Goal: Communication & Community: Connect with others

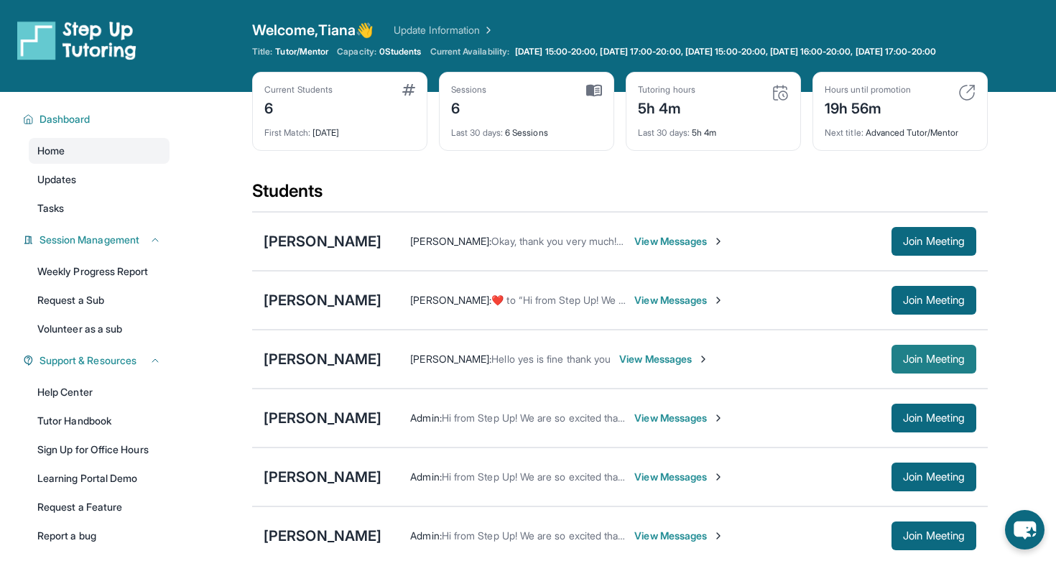
click at [903, 363] on span "Join Meeting" at bounding box center [934, 359] width 62 height 9
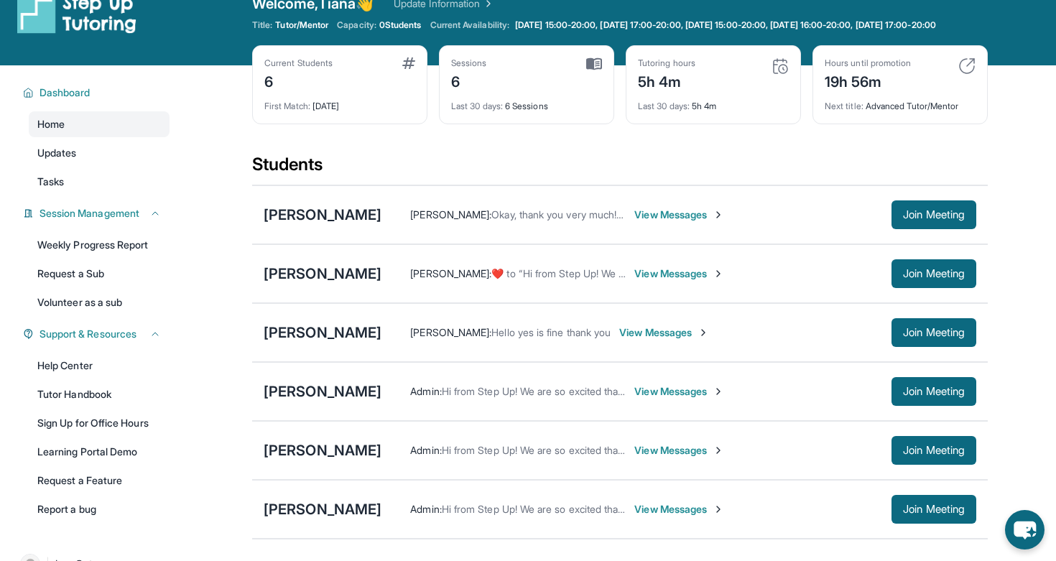
scroll to position [34, 0]
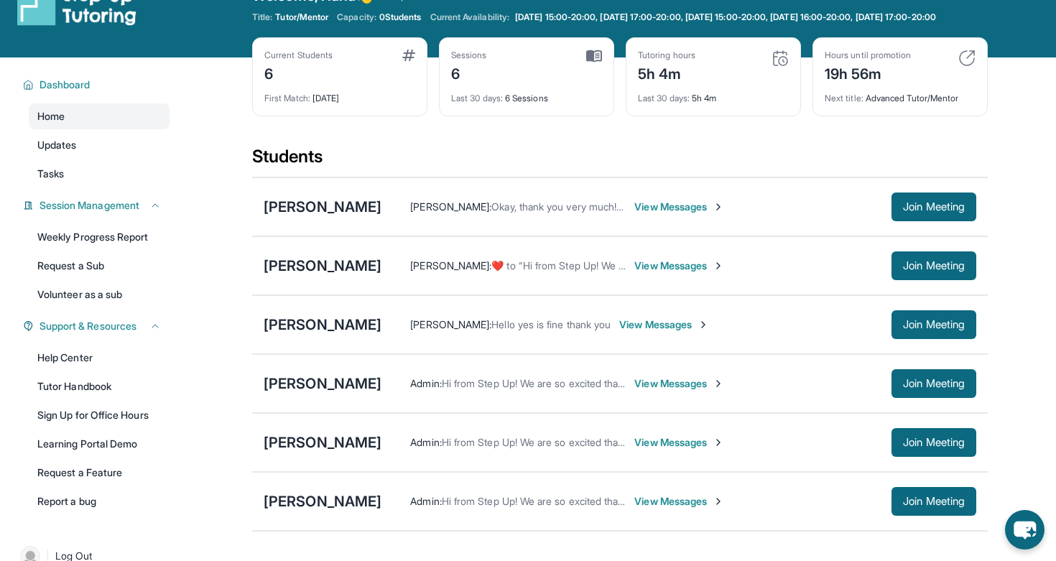
click at [641, 332] on span "View Messages" at bounding box center [664, 324] width 90 height 14
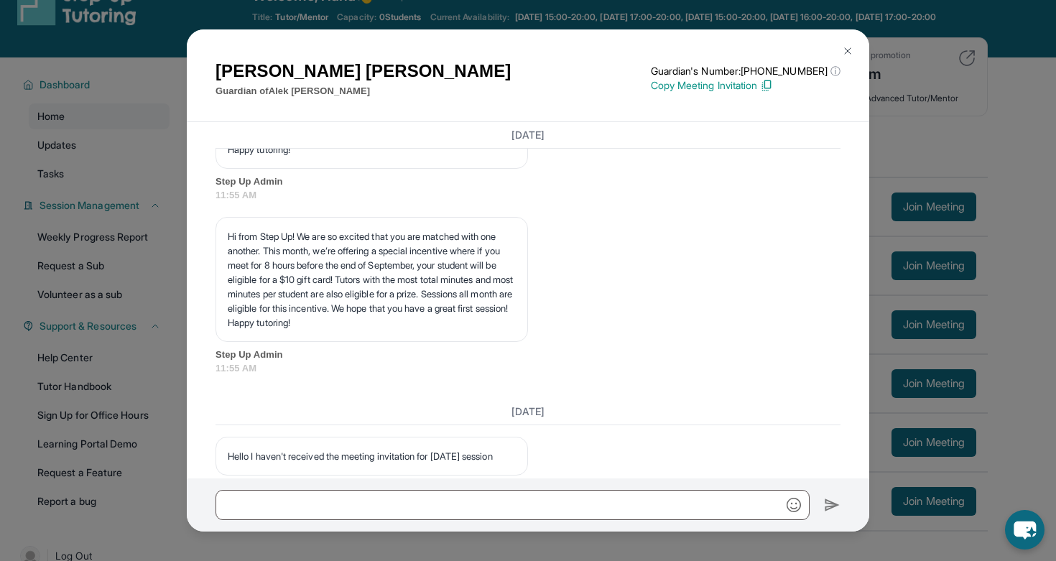
scroll to position [3203, 0]
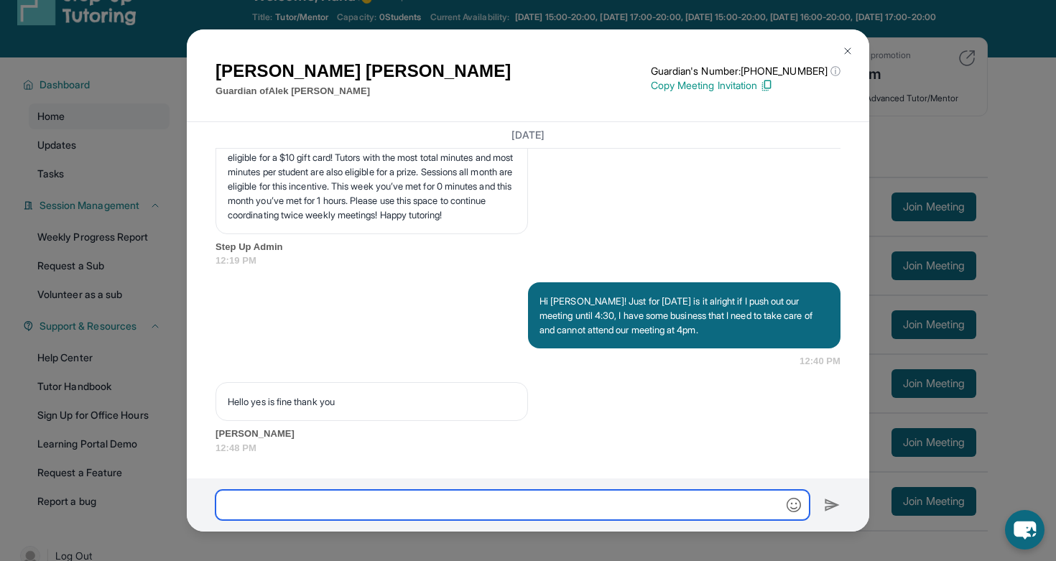
click at [383, 506] on input "text" at bounding box center [512, 505] width 594 height 30
type input "**********"
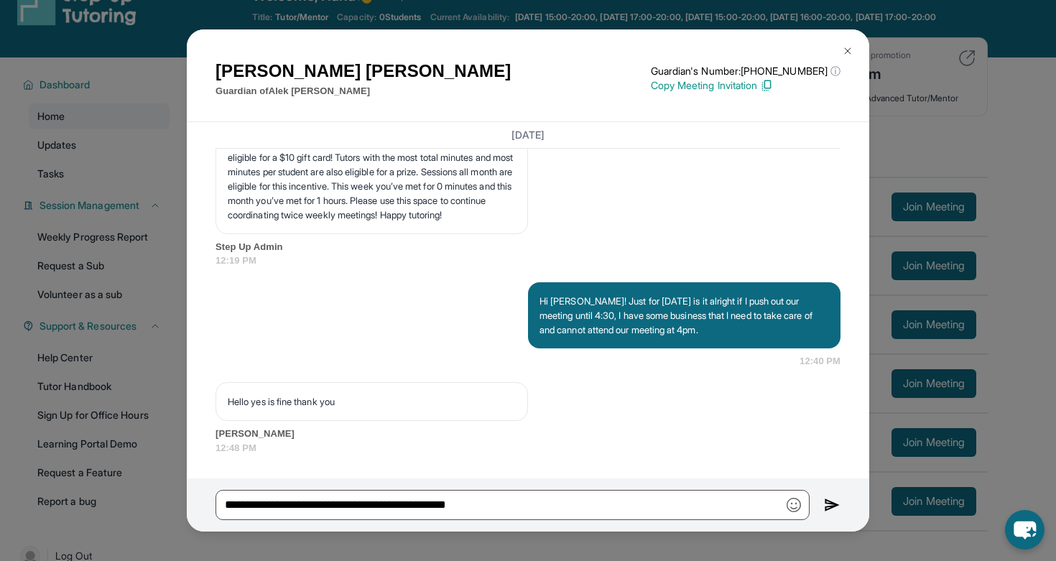
click at [824, 506] on img at bounding box center [832, 504] width 17 height 17
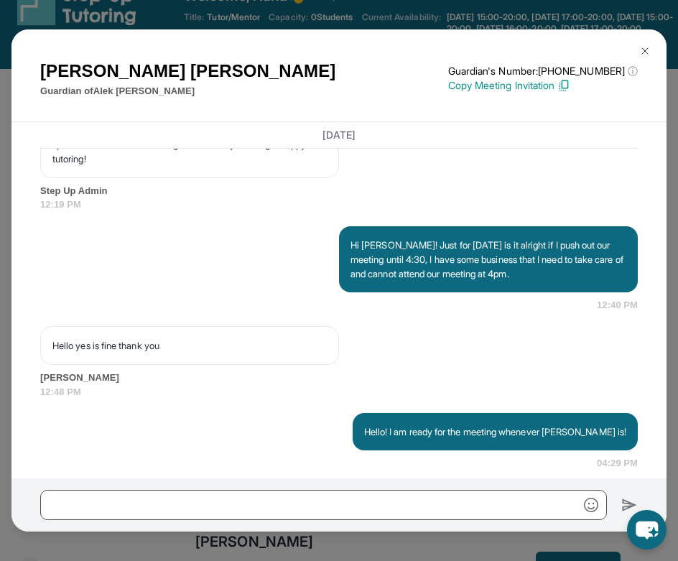
scroll to position [3360, 0]
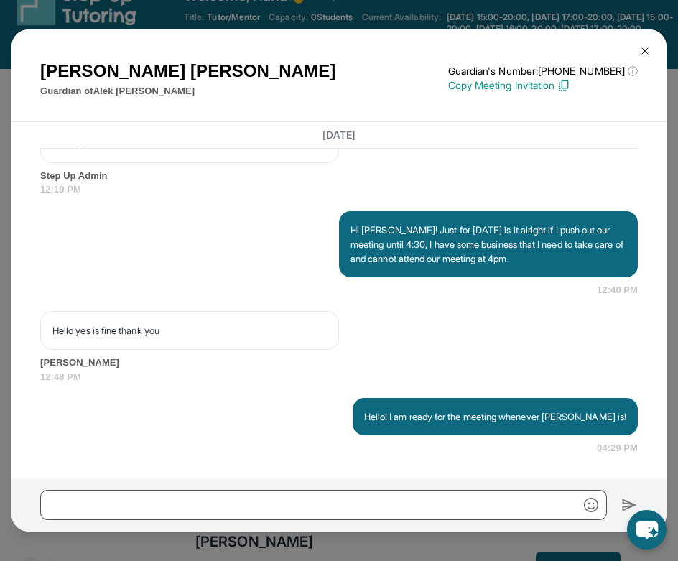
click at [646, 45] on img at bounding box center [644, 50] width 11 height 11
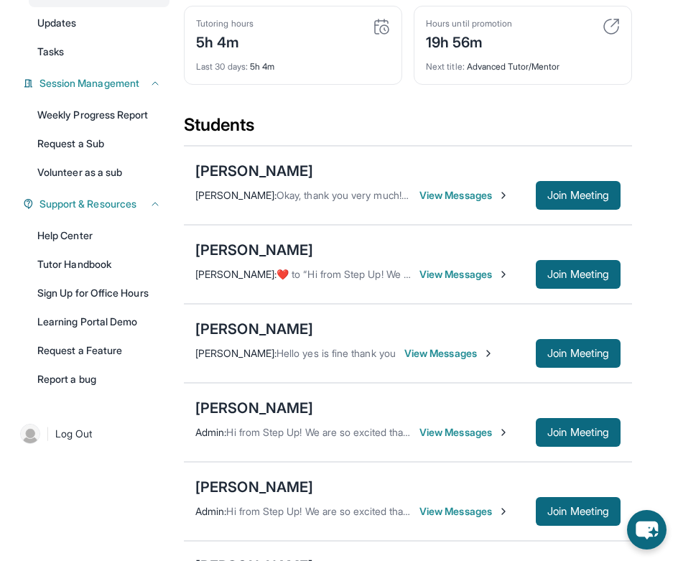
scroll to position [170, 0]
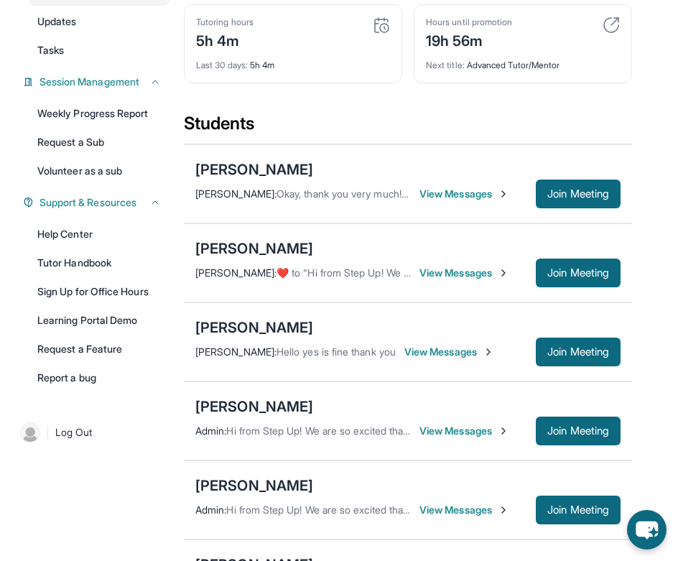
click at [462, 358] on span "View Messages" at bounding box center [449, 352] width 90 height 14
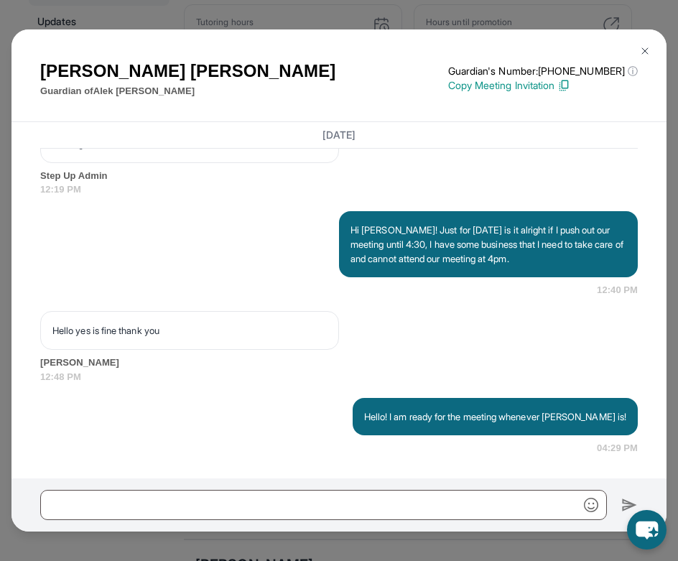
scroll to position [3360, 0]
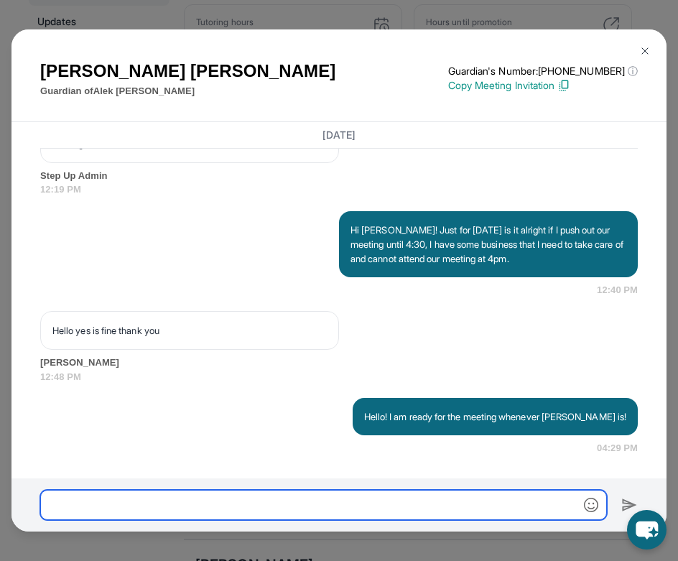
click at [353, 508] on input "text" at bounding box center [323, 505] width 567 height 30
paste input "**********"
type input "**********"
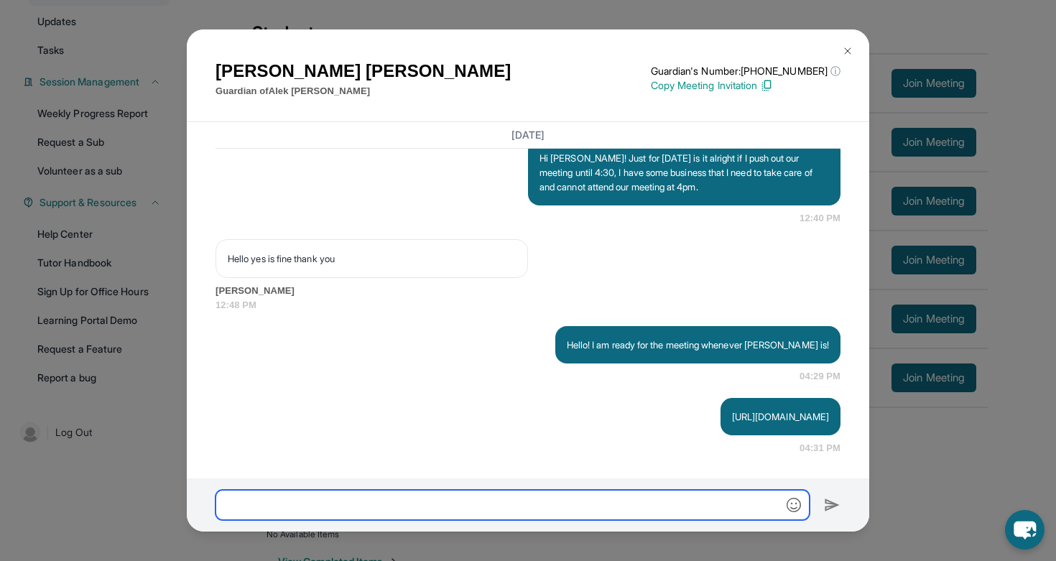
scroll to position [3289, 0]
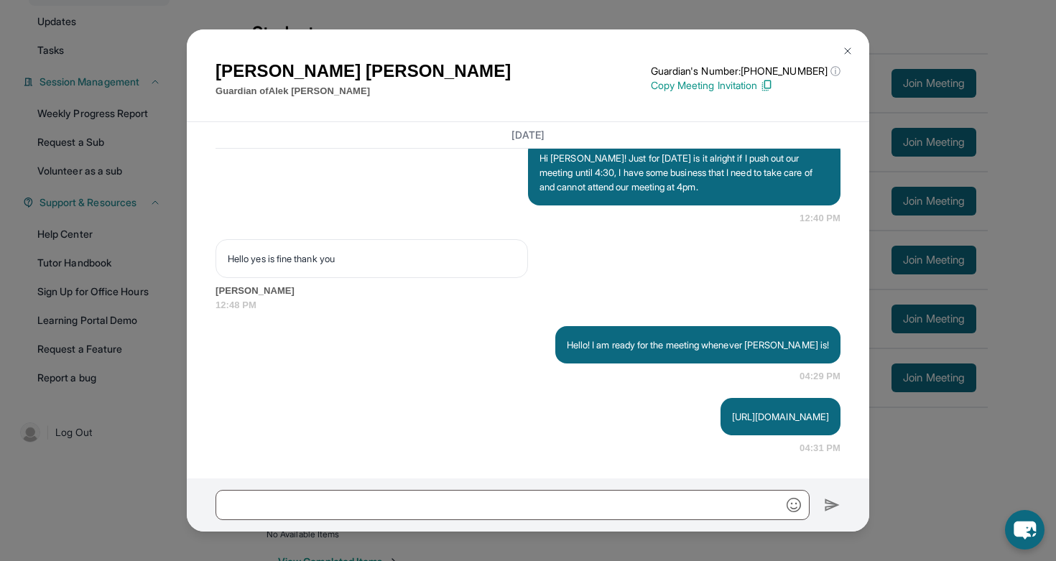
click at [847, 48] on img at bounding box center [847, 50] width 11 height 11
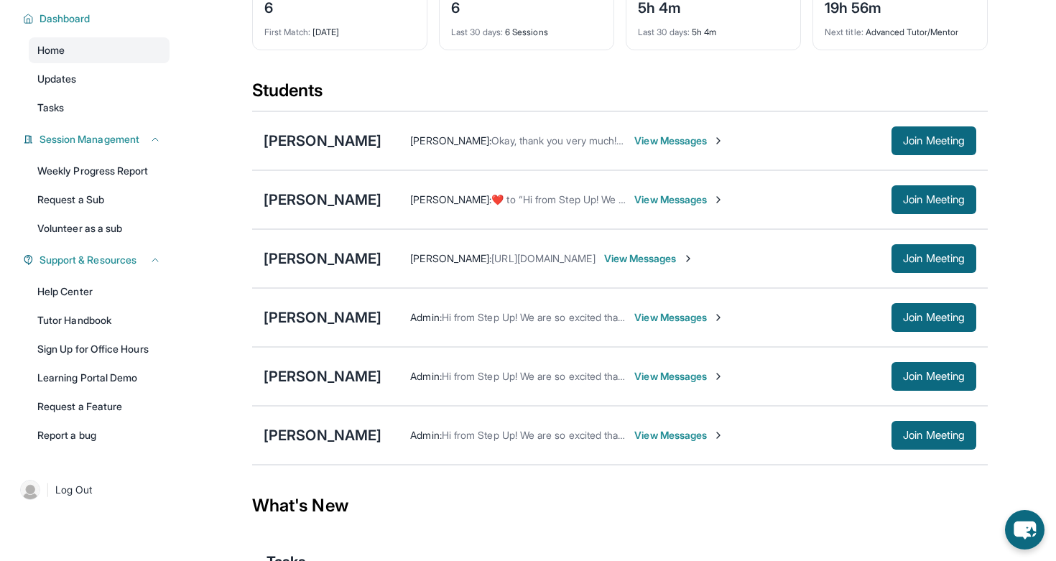
scroll to position [105, 0]
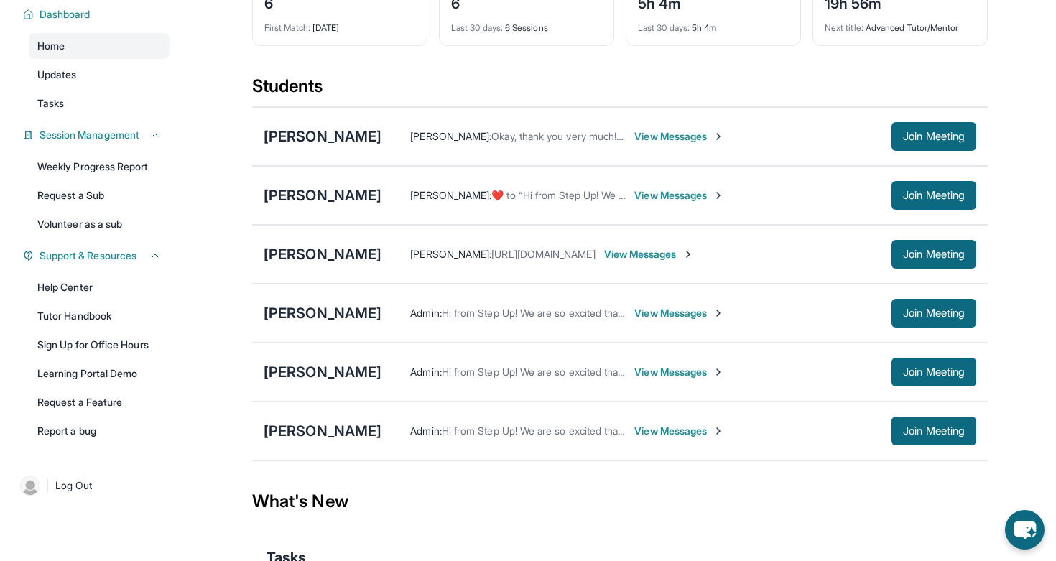
click at [634, 320] on span "View Messages" at bounding box center [679, 313] width 90 height 14
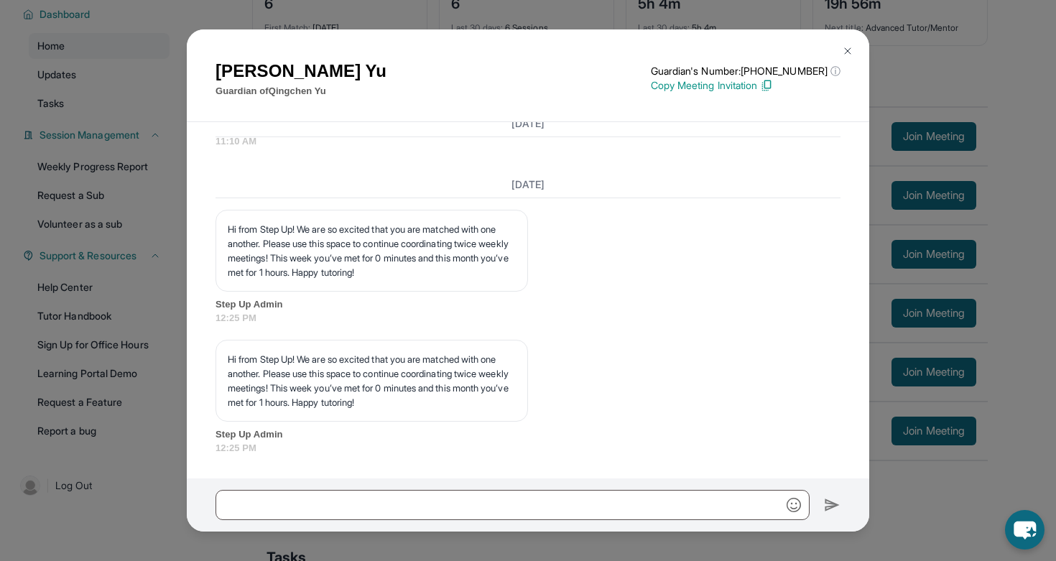
scroll to position [2081, 0]
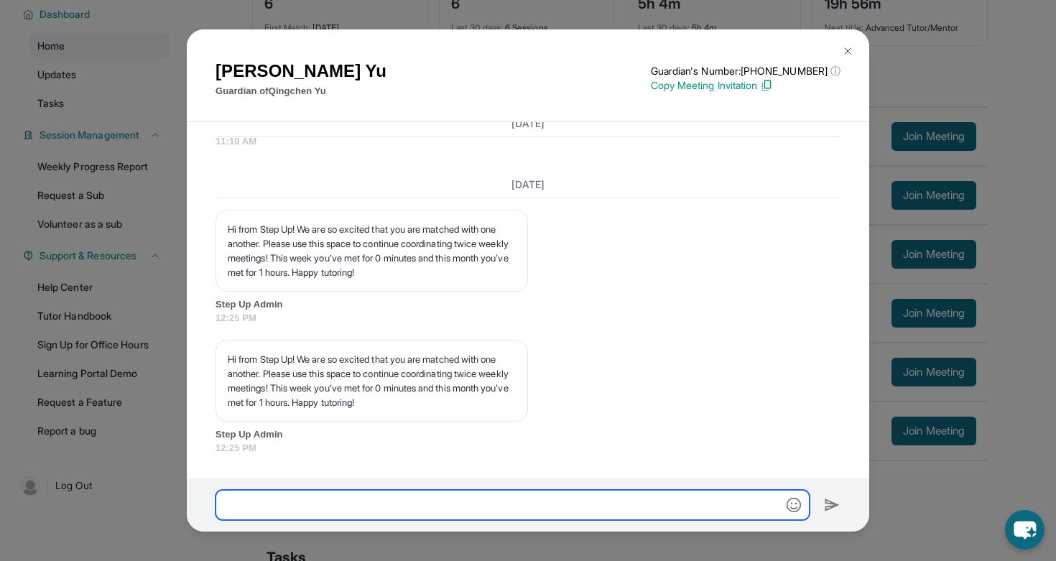
click at [426, 498] on input "text" at bounding box center [512, 505] width 594 height 30
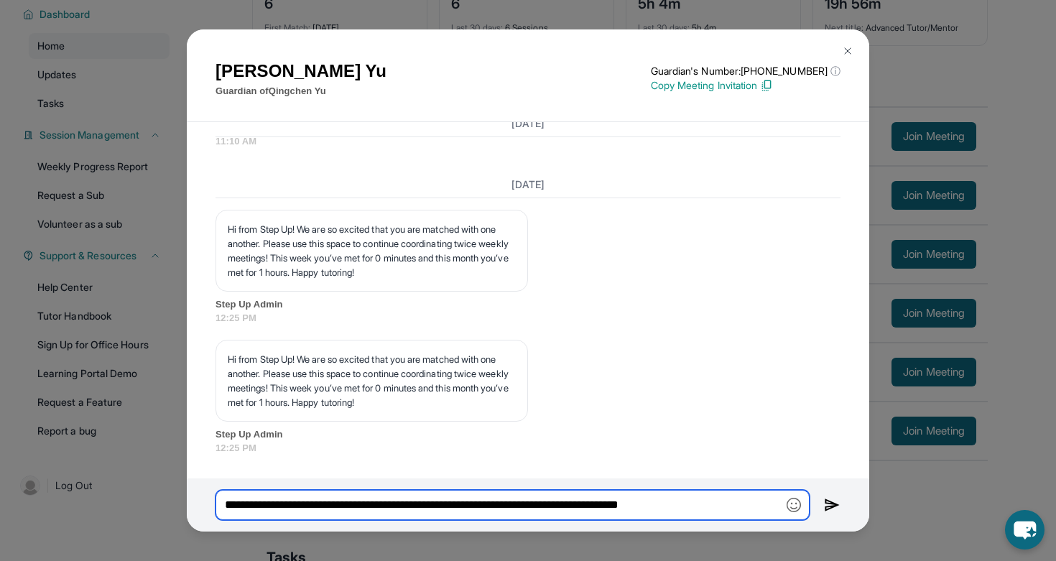
type input "**********"
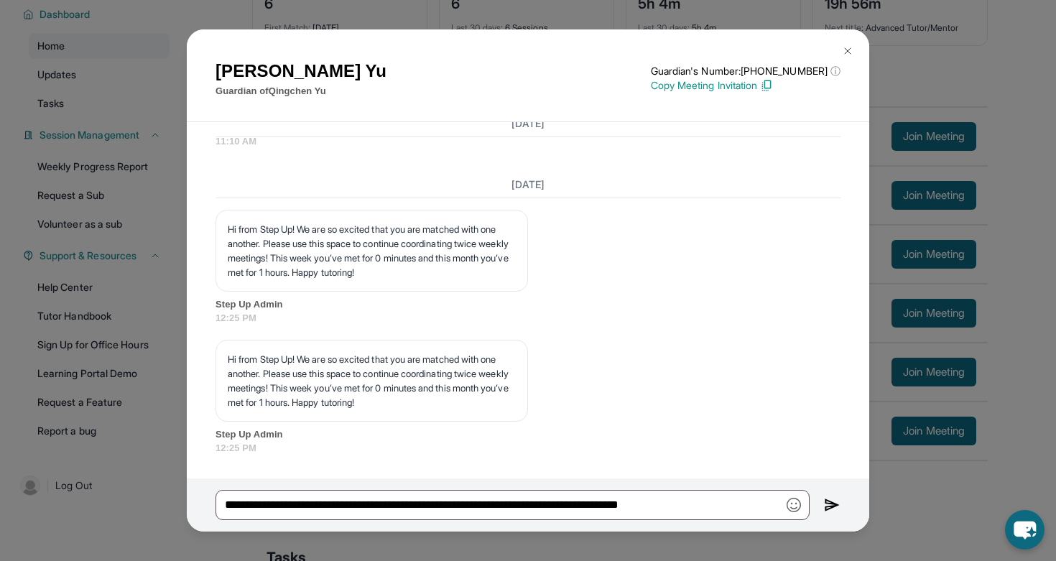
click at [830, 503] on img at bounding box center [832, 504] width 17 height 17
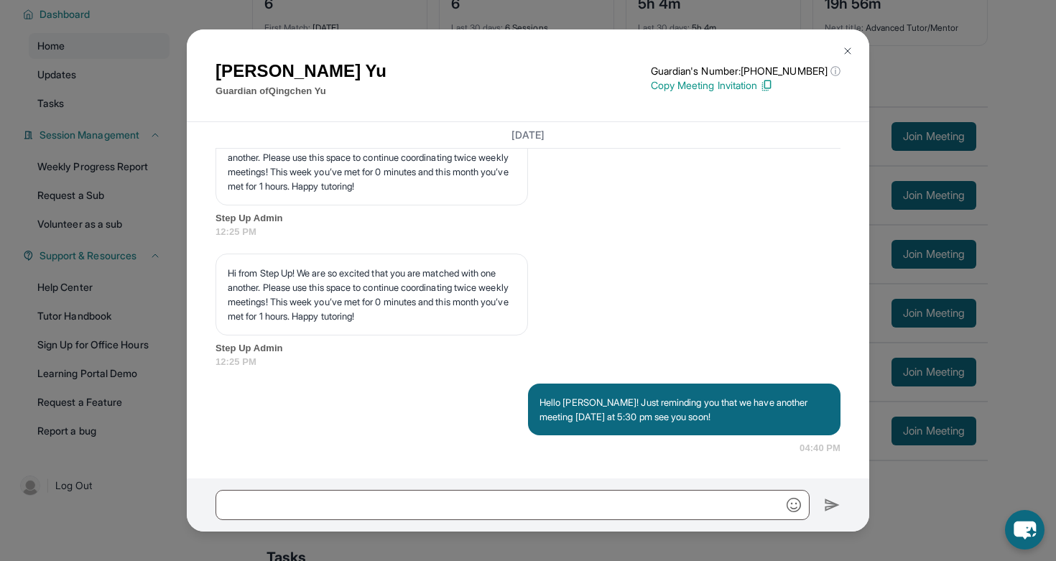
scroll to position [2167, 0]
click at [841, 43] on button at bounding box center [847, 51] width 29 height 29
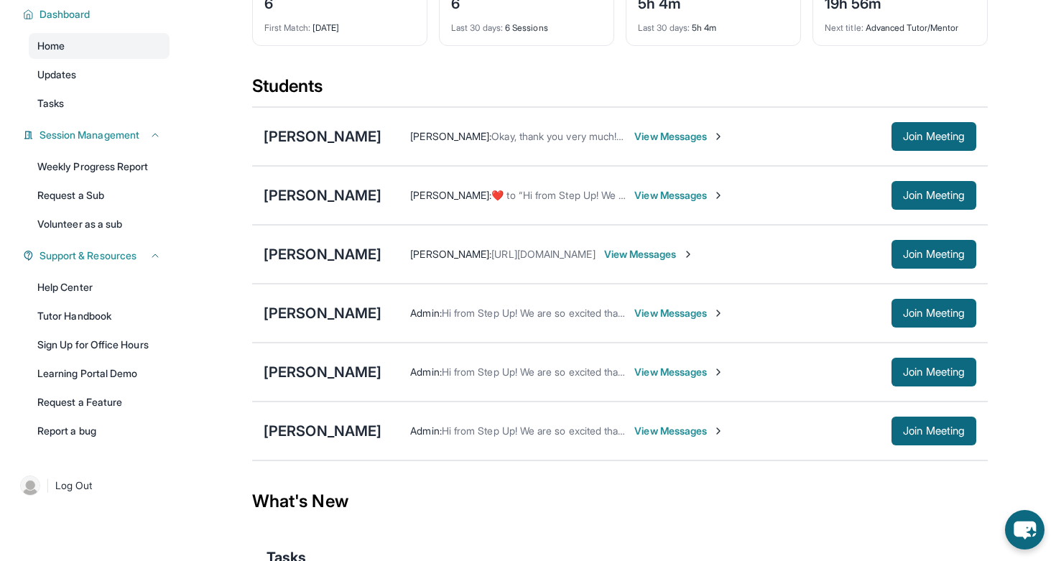
click at [638, 379] on span "View Messages" at bounding box center [679, 372] width 90 height 14
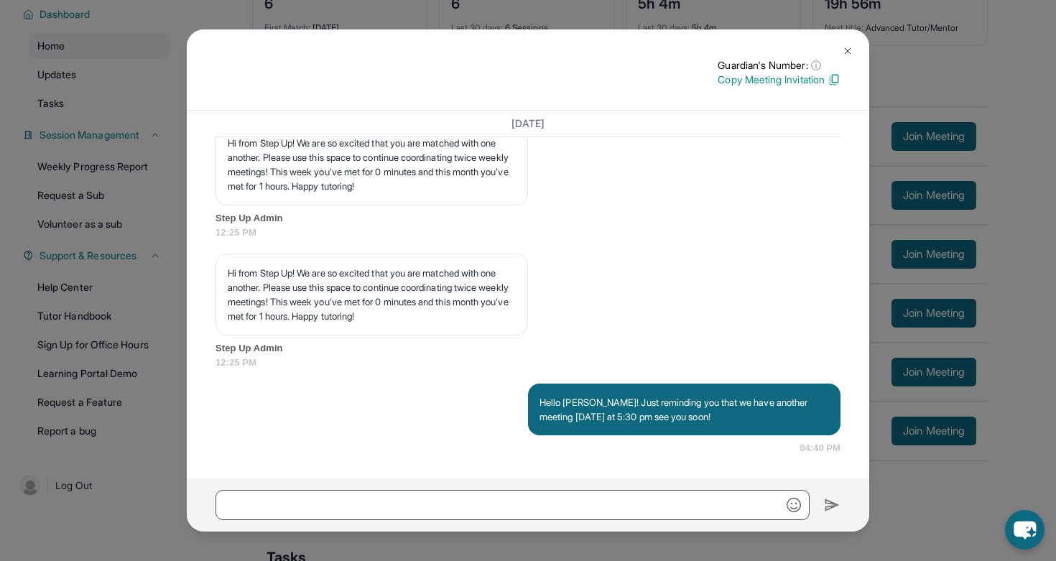
scroll to position [2156, 0]
click at [848, 52] on img at bounding box center [847, 50] width 11 height 11
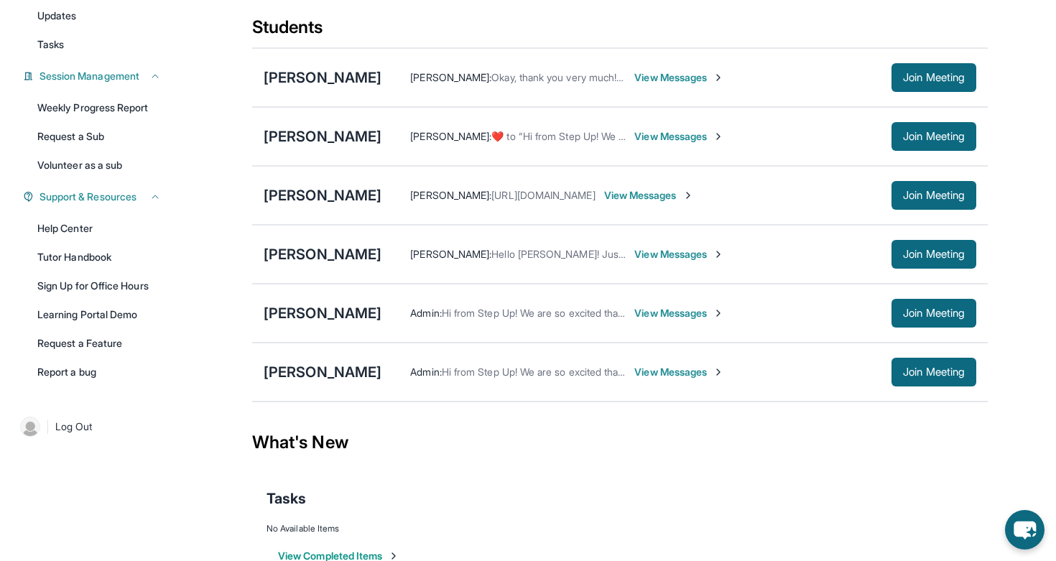
scroll to position [178, 0]
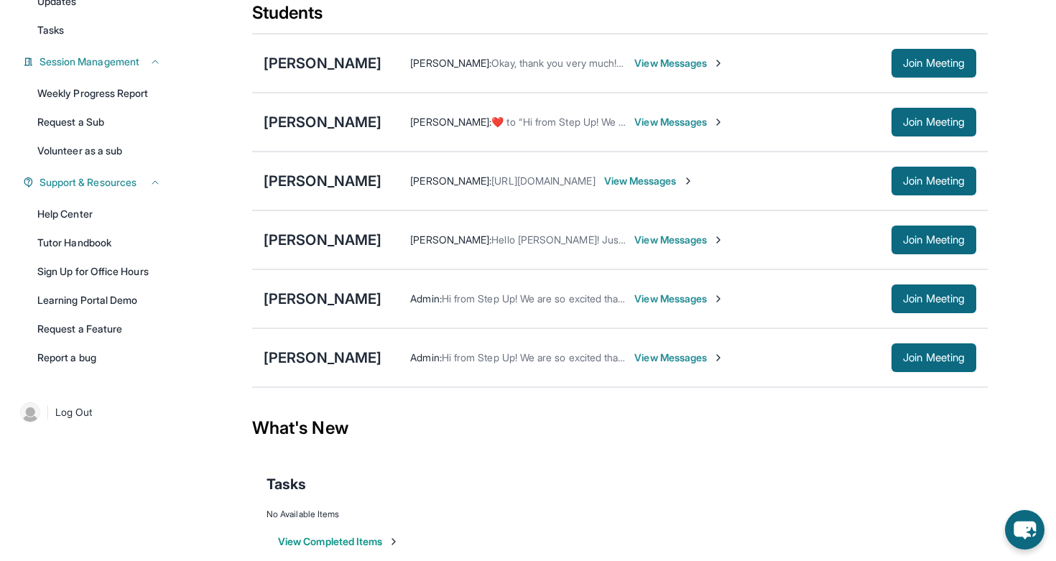
click at [660, 306] on span "View Messages" at bounding box center [679, 299] width 90 height 14
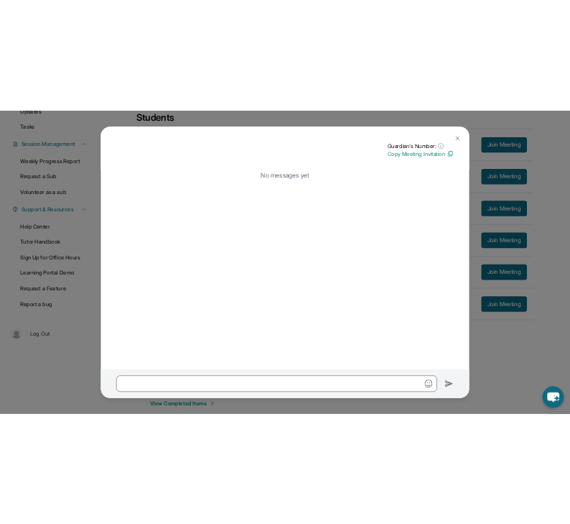
scroll to position [212, 0]
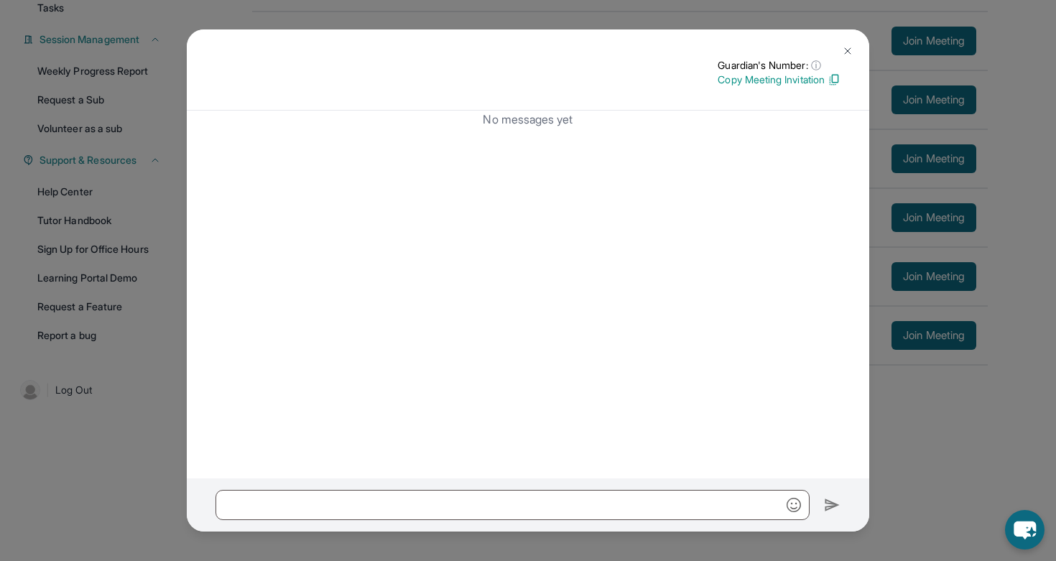
click at [845, 50] on img at bounding box center [847, 50] width 11 height 11
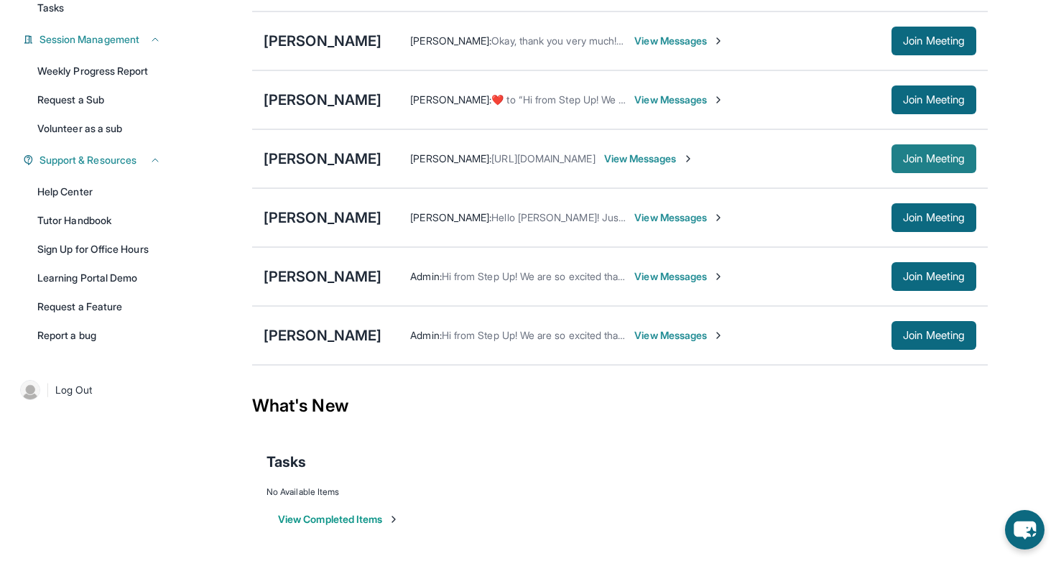
click at [935, 154] on span "Join Meeting" at bounding box center [934, 158] width 62 height 9
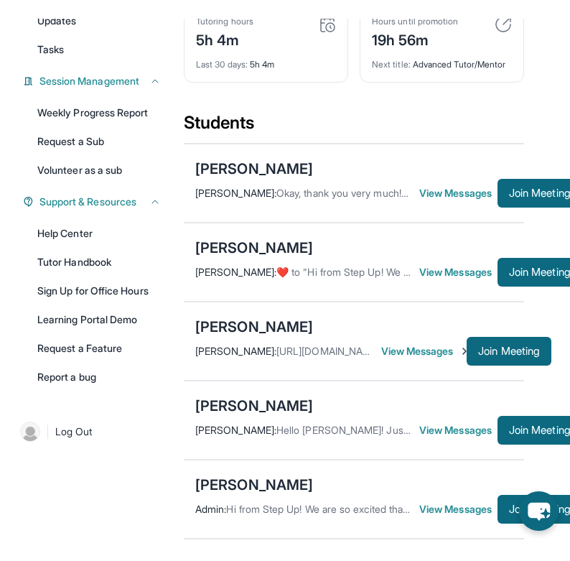
scroll to position [212, 22]
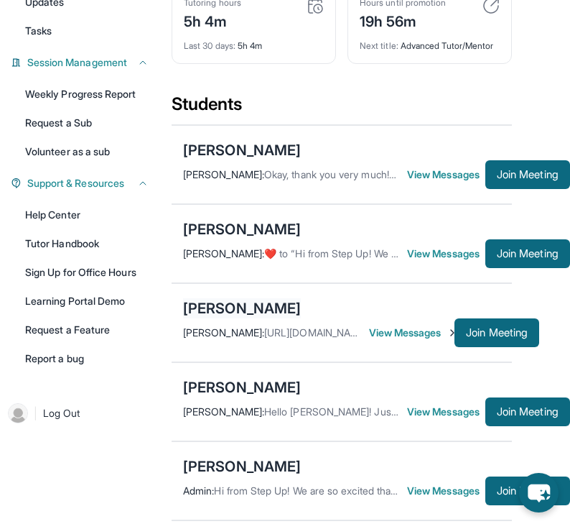
click at [238, 316] on div "[PERSON_NAME]" at bounding box center [242, 308] width 118 height 20
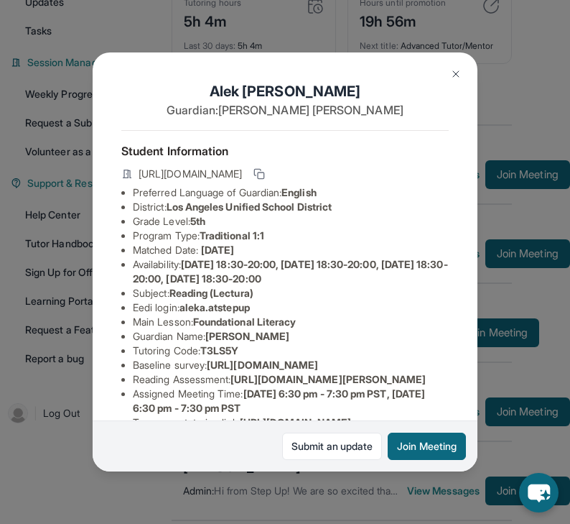
click at [458, 72] on img at bounding box center [455, 73] width 11 height 11
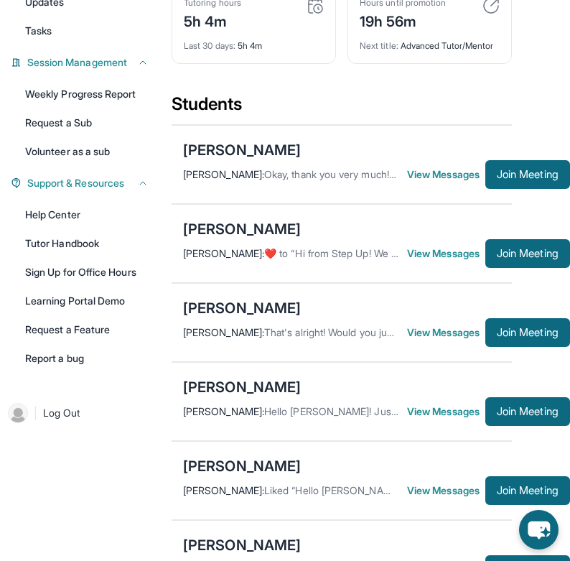
click at [424, 402] on div "Qingchen Yu Tiana Simpson : Hello Chris! Just reminding you that we have anothe…" at bounding box center [342, 401] width 340 height 79
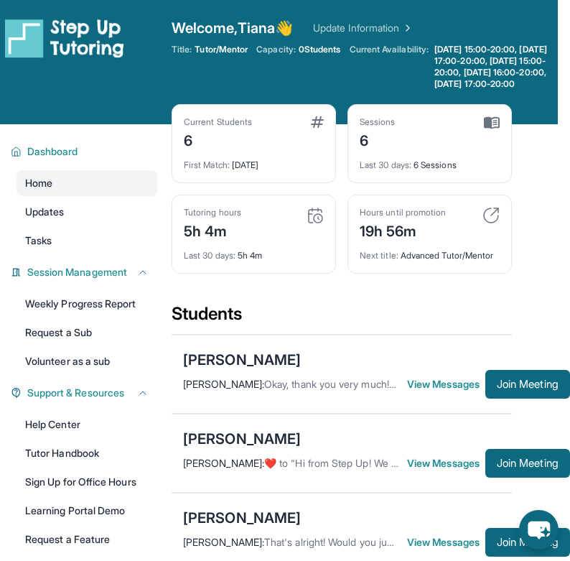
scroll to position [0, 22]
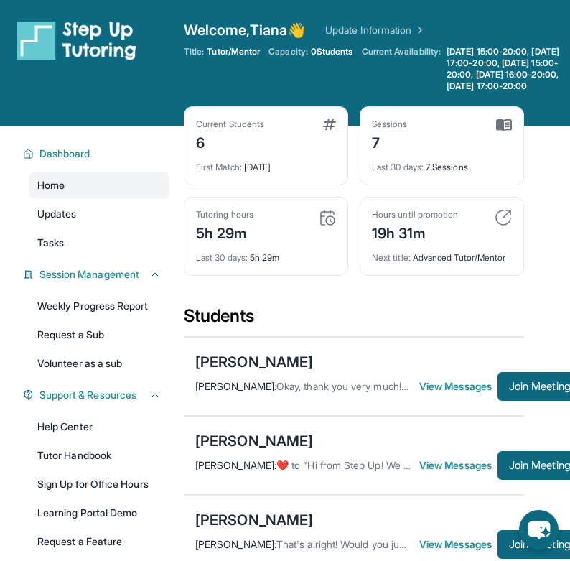
click at [434, 323] on div "Students" at bounding box center [354, 321] width 340 height 32
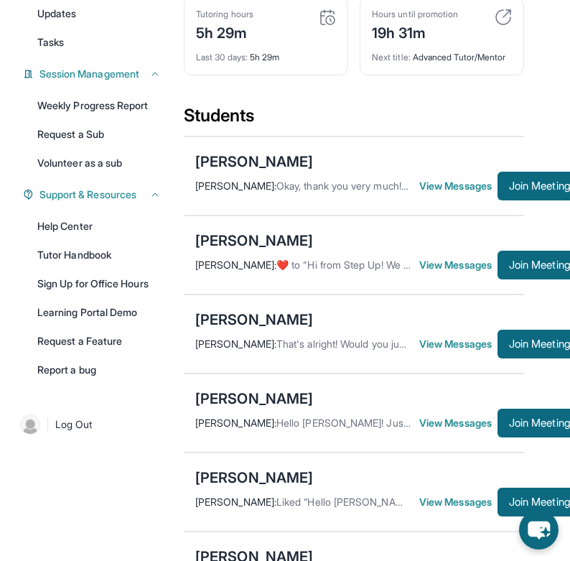
scroll to position [218, 0]
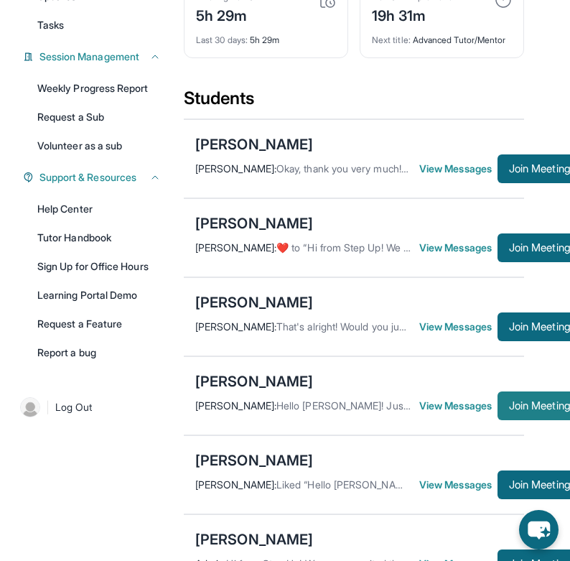
click at [527, 409] on button "Join Meeting" at bounding box center [540, 405] width 85 height 29
